Goal: Task Accomplishment & Management: Manage account settings

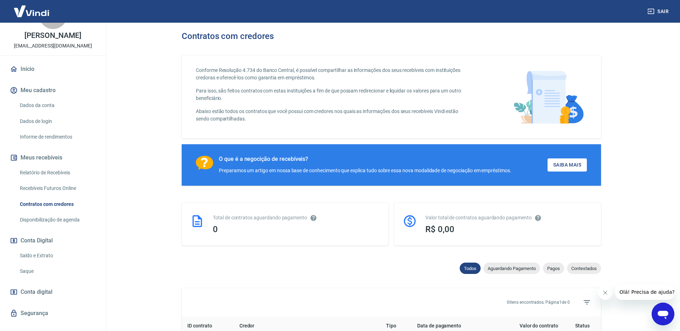
scroll to position [46, 0]
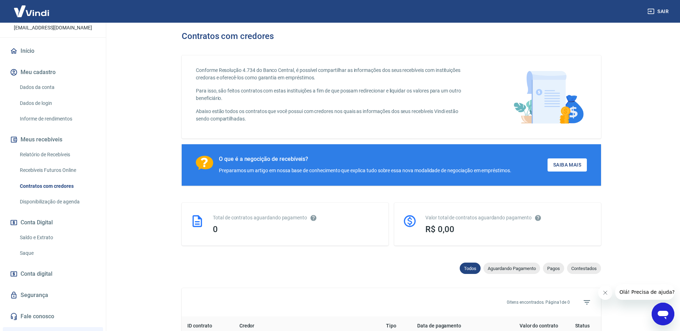
click at [35, 236] on link "Saldo e Extrato" at bounding box center [57, 237] width 80 height 15
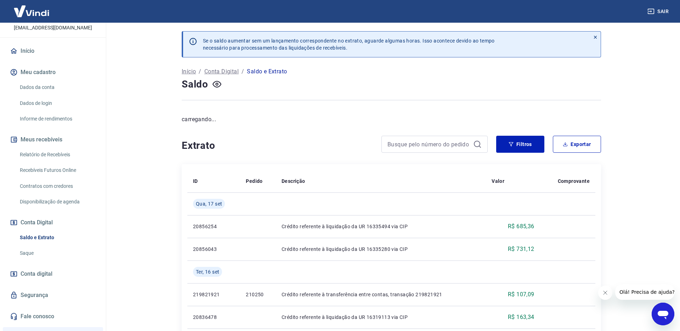
click at [51, 252] on link "Saque" at bounding box center [57, 253] width 80 height 15
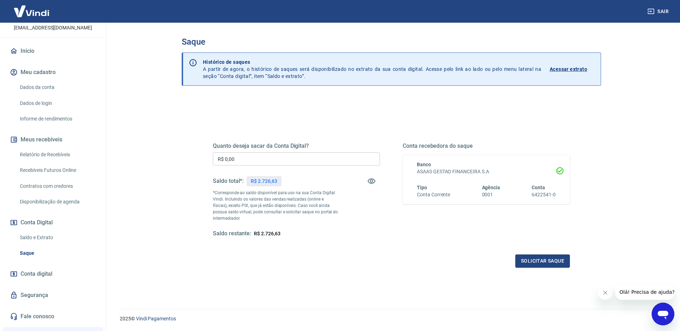
click at [245, 158] on input "R$ 0,00" at bounding box center [296, 158] width 167 height 13
type input "R$ 2.726,63"
click at [529, 264] on button "Solicitar saque" at bounding box center [543, 260] width 55 height 13
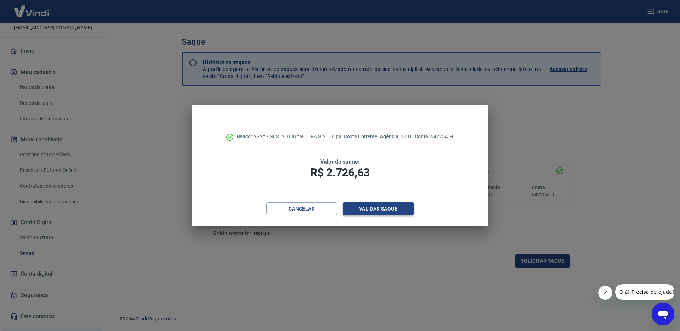
click at [385, 208] on button "Validar saque" at bounding box center [378, 208] width 71 height 13
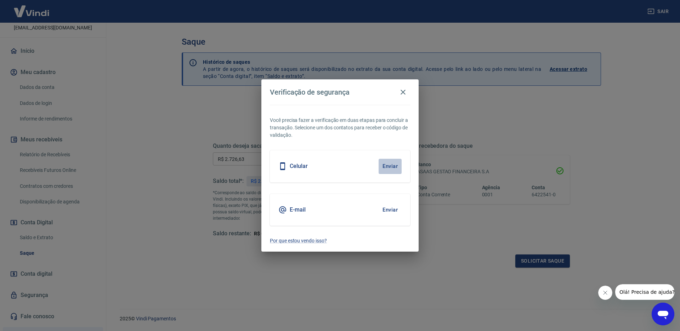
click at [387, 169] on button "Enviar" at bounding box center [390, 166] width 23 height 15
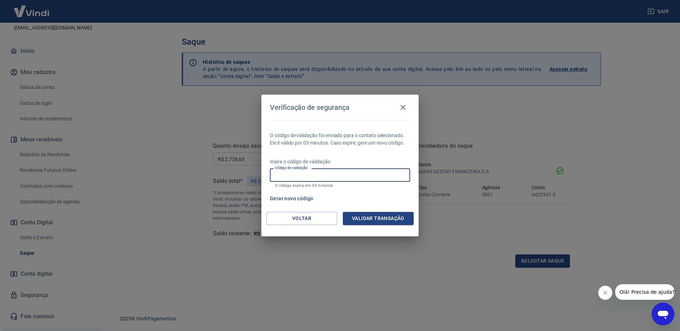
click at [325, 175] on input "Código de validação" at bounding box center [340, 174] width 140 height 13
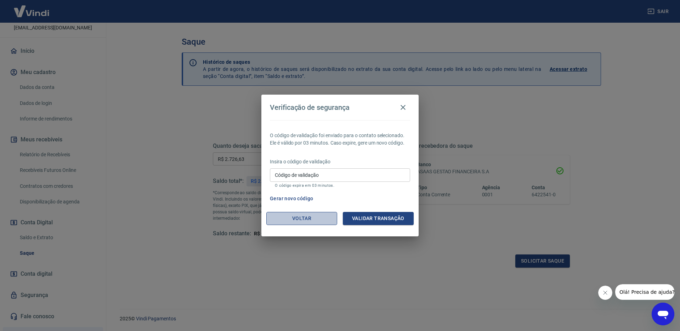
click at [313, 219] on button "Voltar" at bounding box center [301, 218] width 71 height 13
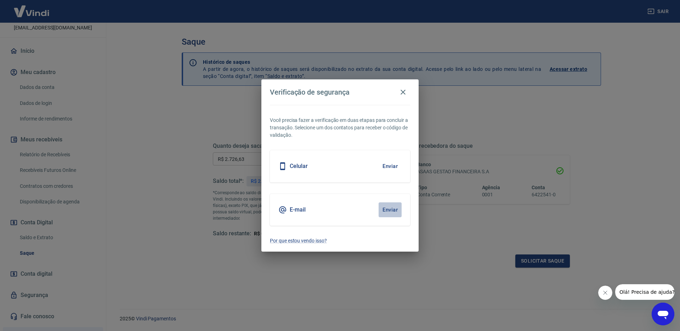
click at [387, 204] on button "Enviar" at bounding box center [390, 209] width 23 height 15
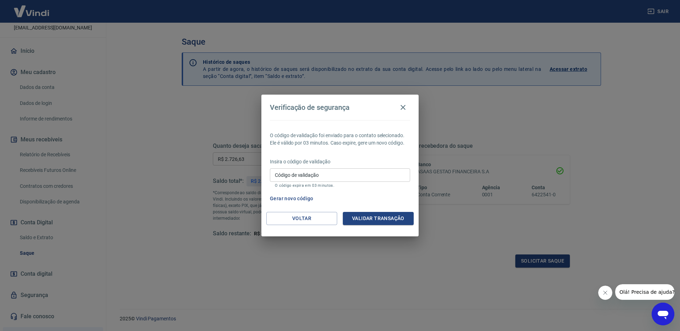
click at [328, 181] on input "Código de validação" at bounding box center [340, 174] width 140 height 13
type input "669627"
click at [372, 218] on button "Validar transação" at bounding box center [378, 218] width 71 height 13
